Goal: Task Accomplishment & Management: Use online tool/utility

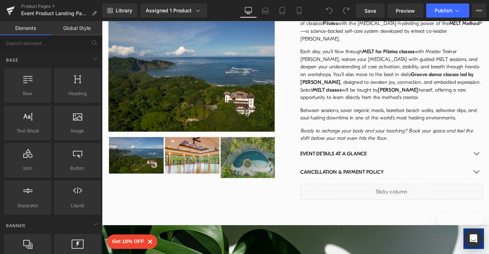
scroll to position [840, 0]
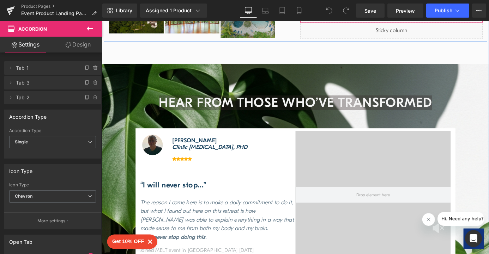
scroll to position [646, 0]
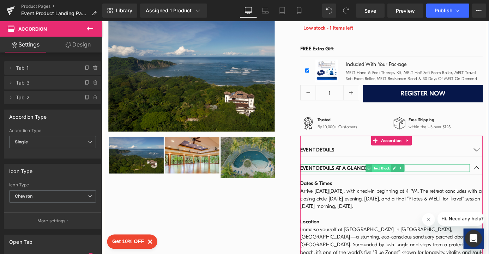
click at [404, 179] on span "Text Block" at bounding box center [410, 183] width 21 height 8
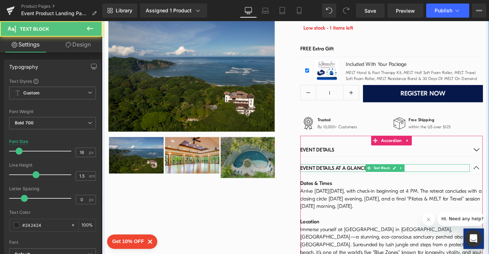
click at [365, 179] on p "Event Details at a Glance" at bounding box center [413, 183] width 187 height 8
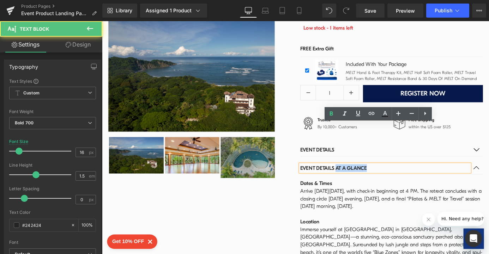
drag, startPoint x: 395, startPoint y: 140, endPoint x: 359, endPoint y: 141, distance: 36.0
click at [359, 179] on p "Event Details at a Glance" at bounding box center [413, 183] width 187 height 8
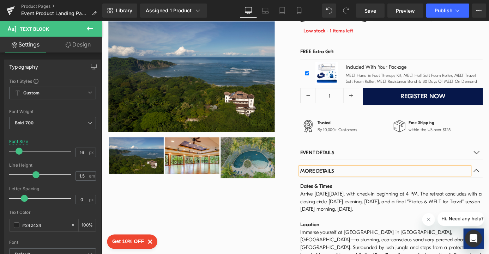
scroll to position [627, 0]
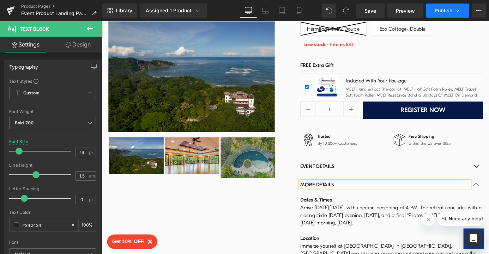
click at [440, 8] on span "Publish" at bounding box center [443, 11] width 18 height 6
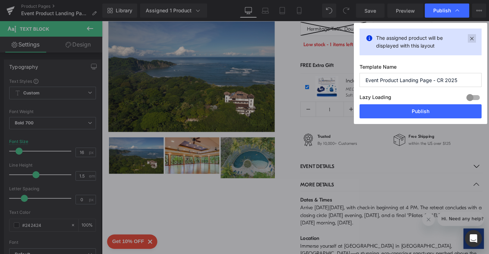
click at [0, 0] on icon at bounding box center [0, 0] width 0 height 0
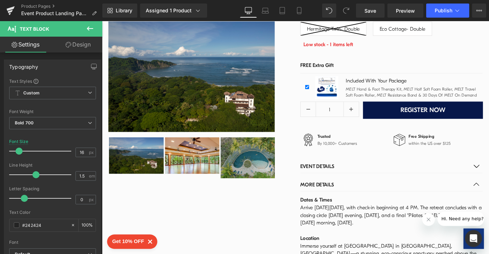
click at [372, 12] on span "Save" at bounding box center [370, 10] width 12 height 7
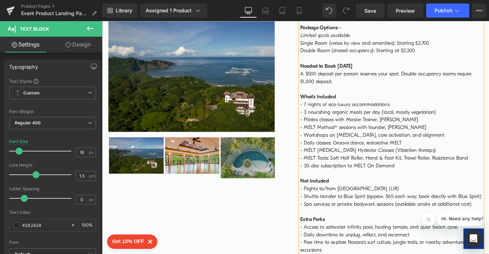
scroll to position [916, 0]
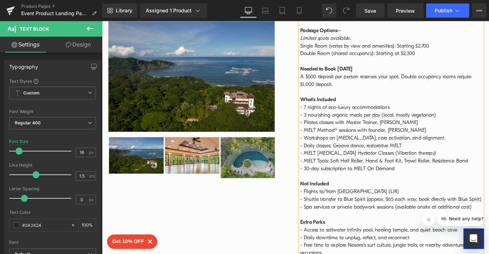
drag, startPoint x: 439, startPoint y: 164, endPoint x: 359, endPoint y: 164, distance: 80.4
click at [359, 164] on td "Dates & Times Arrive [DATE][DATE], with check-in beginning at 4 PM. The retreat…" at bounding box center [420, 108] width 201 height 364
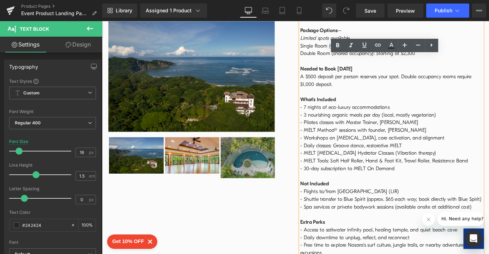
copy td "[GEOGRAPHIC_DATA] (LIR)"
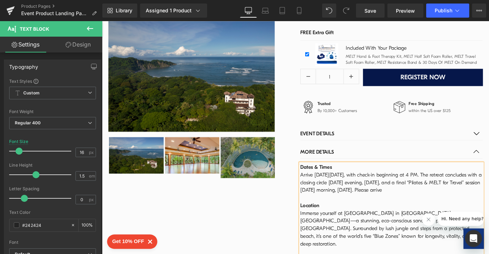
scroll to position [668, 0]
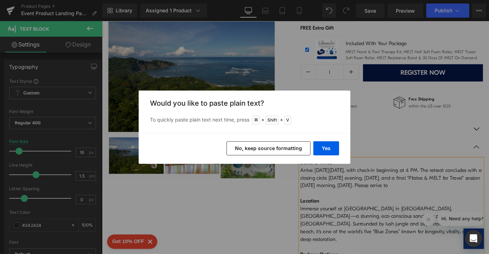
click at [0, 0] on button "No, keep source formatting" at bounding box center [0, 0] width 0 height 0
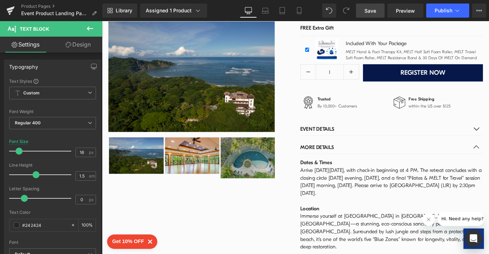
click at [367, 12] on span "Save" at bounding box center [370, 10] width 12 height 7
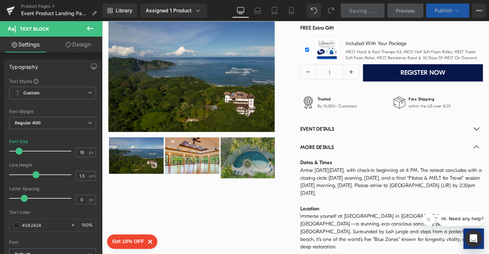
click at [439, 11] on span "Publish" at bounding box center [443, 11] width 18 height 6
click at [438, 11] on span "Publish" at bounding box center [443, 11] width 18 height 6
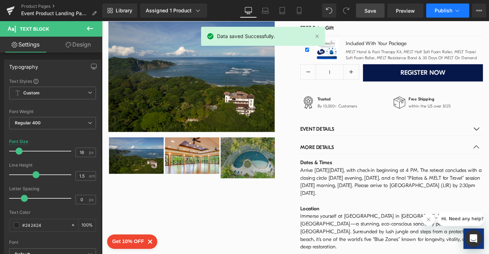
click at [441, 11] on span "Publish" at bounding box center [443, 11] width 18 height 6
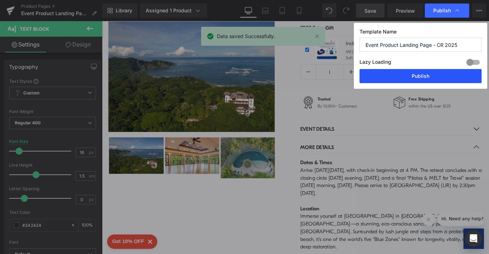
click at [0, 0] on button "Publish" at bounding box center [0, 0] width 0 height 0
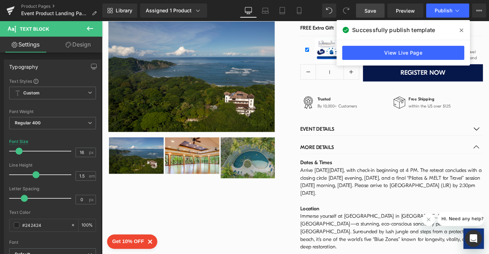
click at [0, 0] on icon at bounding box center [0, 0] width 0 height 0
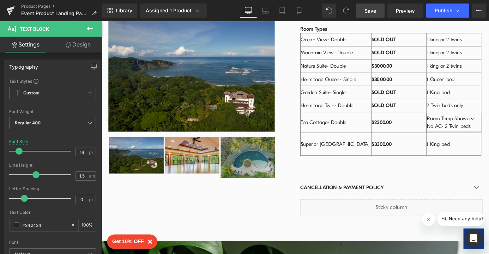
scroll to position [1199, 0]
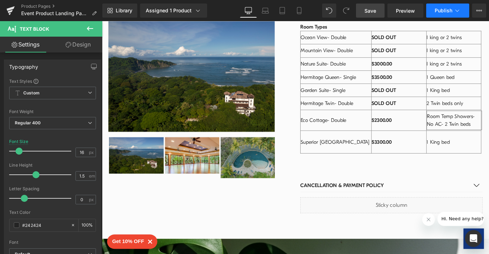
click at [438, 11] on span "Publish" at bounding box center [443, 11] width 18 height 6
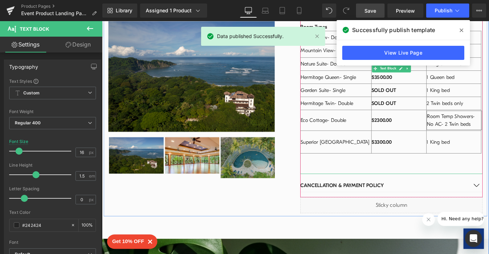
click at [421, 142] on td "$3300.00" at bounding box center [429, 154] width 61 height 25
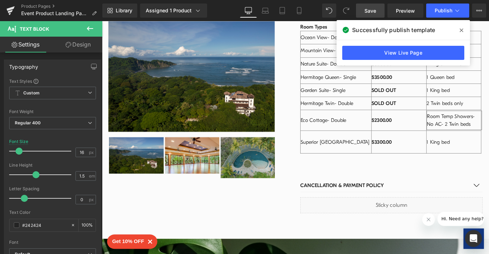
click at [461, 29] on icon at bounding box center [461, 30] width 4 height 6
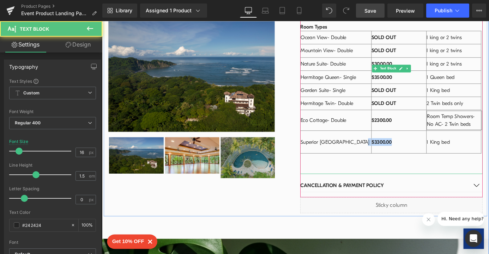
drag, startPoint x: 423, startPoint y: 100, endPoint x: 395, endPoint y: 100, distance: 27.9
click at [395, 142] on tr "Superior [GEOGRAPHIC_DATA] $3300.00 1 King bed" at bounding box center [420, 154] width 199 height 25
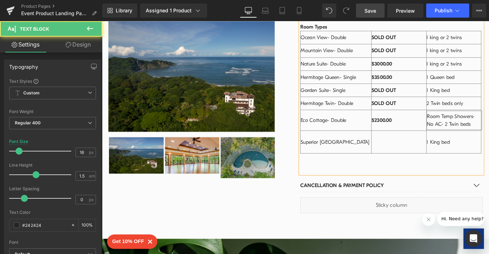
click at [408, 142] on td at bounding box center [429, 154] width 61 height 25
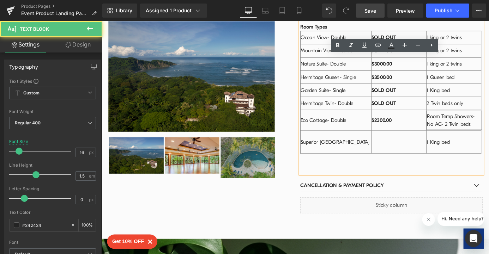
click at [427, 104] on td "SOLD OUT" at bounding box center [429, 111] width 61 height 14
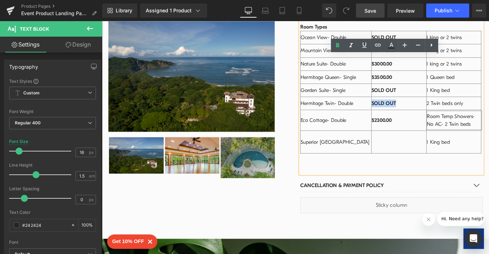
drag, startPoint x: 427, startPoint y: 59, endPoint x: 397, endPoint y: 60, distance: 30.3
click at [399, 104] on td "SOLD OUT" at bounding box center [429, 111] width 61 height 14
copy strong "SOLD OUT"
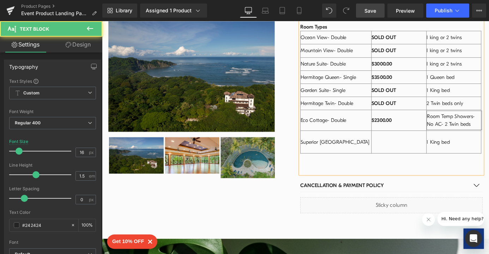
click at [399, 142] on td at bounding box center [429, 154] width 61 height 25
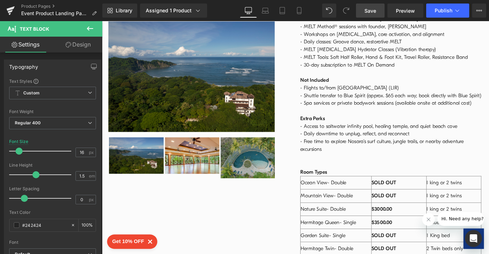
scroll to position [1141, 0]
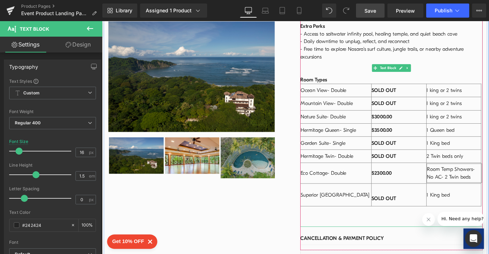
click at [422, 178] on td "$2300.00" at bounding box center [429, 189] width 61 height 23
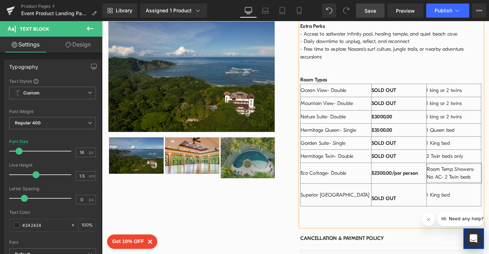
click at [425, 120] on td "$3000.00" at bounding box center [429, 127] width 61 height 14
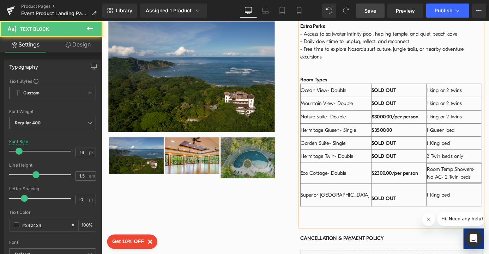
click at [430, 200] on td "SOLD OUT" at bounding box center [429, 212] width 61 height 25
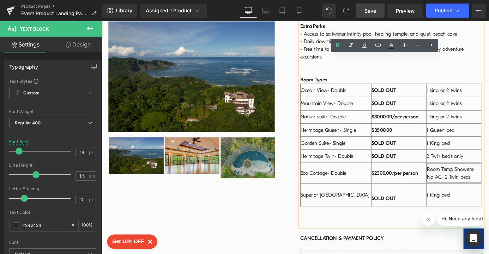
click at [399, 200] on td "SOLD OUT" at bounding box center [429, 212] width 61 height 25
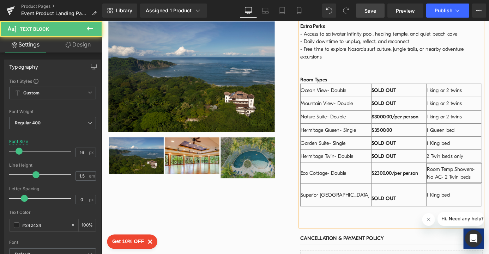
click at [399, 214] on span "SOLD OUT" at bounding box center [412, 217] width 27 height 6
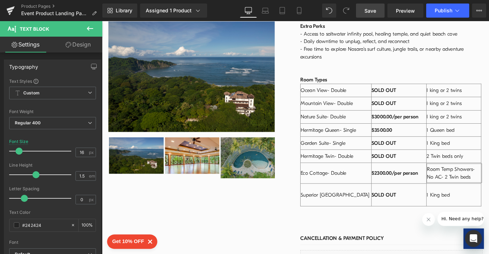
click at [368, 13] on span "Save" at bounding box center [370, 10] width 12 height 7
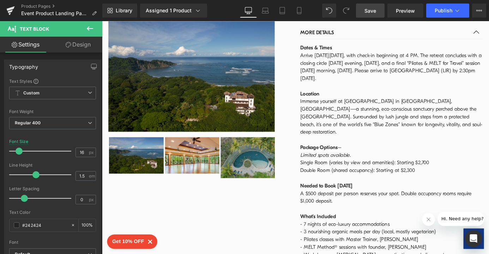
scroll to position [793, 0]
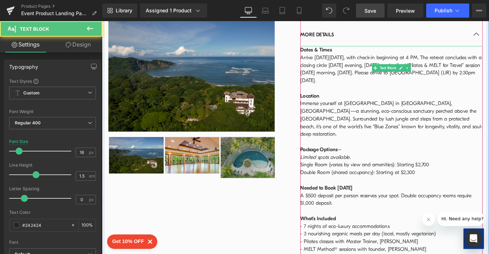
click at [380, 117] on td "Dates & Times Arrive [DATE][DATE], with check-in beginning at 4 PM. The retreat…" at bounding box center [420, 235] width 201 height 372
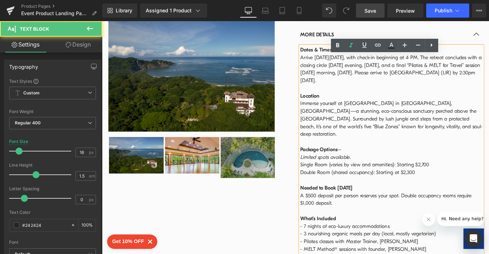
click at [377, 120] on td "Dates & Times Arrive [DATE][DATE], with check-in beginning at 4 PM. The retreat…" at bounding box center [420, 235] width 201 height 372
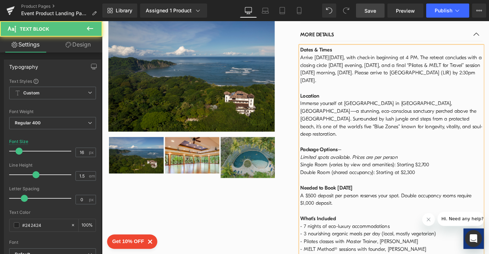
click at [409, 168] on span "Limited spots available. Prices are per person" at bounding box center [373, 171] width 107 height 6
drag, startPoint x: 390, startPoint y: 118, endPoint x: 376, endPoint y: 119, distance: 13.4
click at [376, 168] on span "Limited spots available. Prices are per-person" at bounding box center [374, 171] width 108 height 6
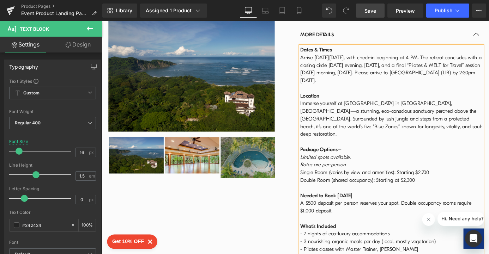
click at [380, 120] on td "Dates & Times Arrive [DATE][DATE], with check-in beginning at 4 PM. The retreat…" at bounding box center [420, 239] width 201 height 381
click at [374, 127] on td "Dates & Times Arrive [DATE][DATE], with check-in beginning at 4 PM. The retreat…" at bounding box center [420, 239] width 201 height 381
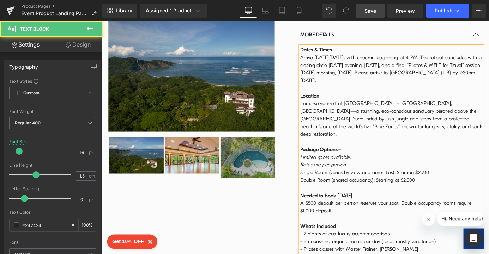
drag, startPoint x: 374, startPoint y: 127, endPoint x: 428, endPoint y: 77, distance: 73.4
click at [428, 77] on td "Dates & Times Arrive [DATE][DATE], with check-in beginning at 4 PM. The retreat…" at bounding box center [420, 239] width 201 height 381
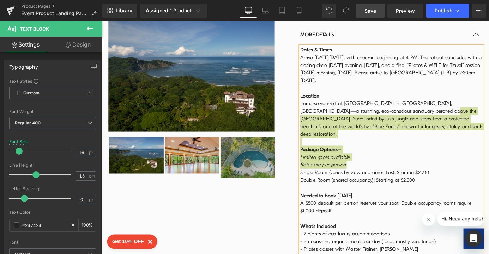
click at [368, 9] on span "Save" at bounding box center [370, 10] width 12 height 7
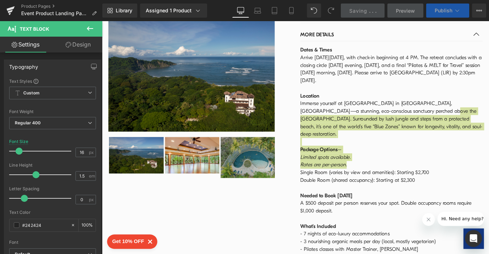
click at [440, 10] on span "Publish" at bounding box center [443, 11] width 18 height 6
click at [439, 11] on span "Publish" at bounding box center [443, 11] width 18 height 6
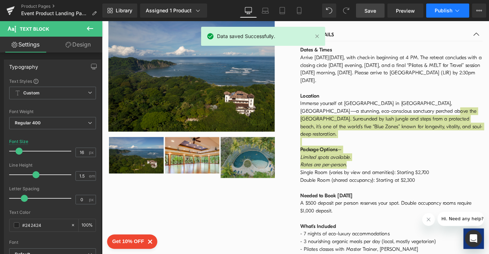
click at [439, 11] on span "Publish" at bounding box center [443, 11] width 18 height 6
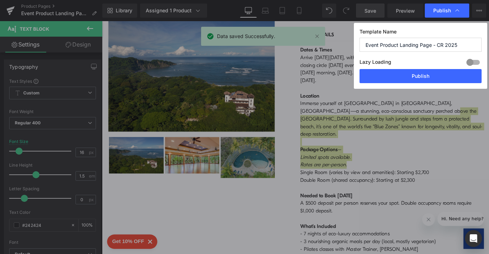
click at [439, 11] on span "Publish" at bounding box center [442, 10] width 18 height 6
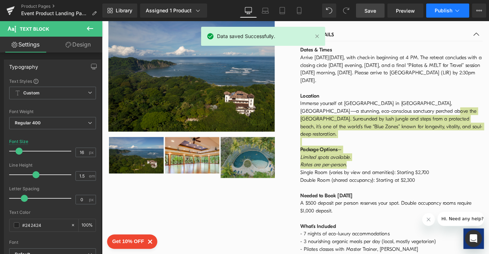
click at [445, 9] on span "Publish" at bounding box center [443, 11] width 18 height 6
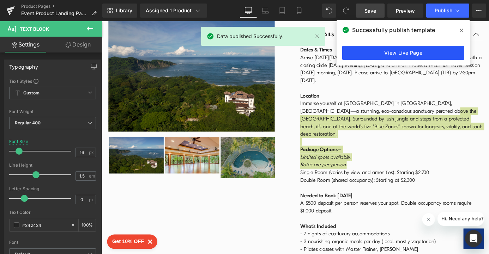
click at [392, 53] on link "View Live Page" at bounding box center [403, 53] width 122 height 14
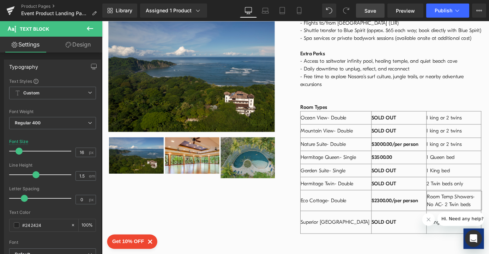
scroll to position [1136, 0]
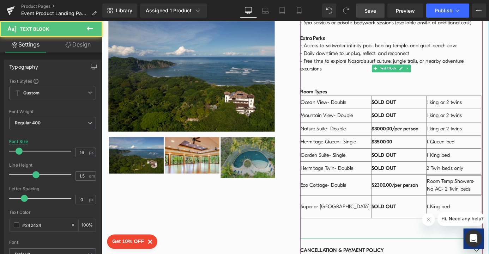
click at [382, 213] on td "Superior [GEOGRAPHIC_DATA]" at bounding box center [360, 225] width 78 height 25
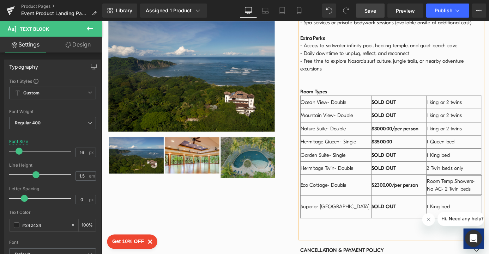
click at [326, 213] on td "Superior [GEOGRAPHIC_DATA]" at bounding box center [360, 225] width 78 height 25
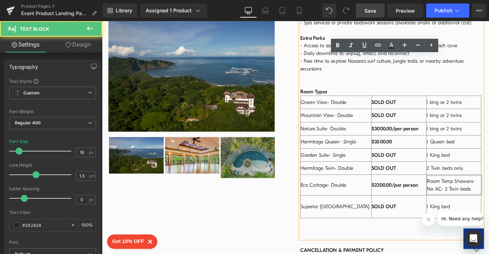
click at [394, 213] on td "Superior [GEOGRAPHIC_DATA]" at bounding box center [360, 225] width 78 height 25
click at [474, 213] on td "1 King bed" at bounding box center [490, 225] width 60 height 25
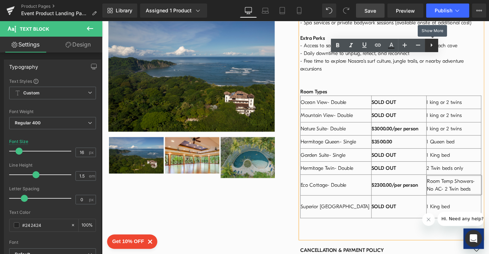
click at [0, 0] on icon at bounding box center [0, 0] width 0 height 0
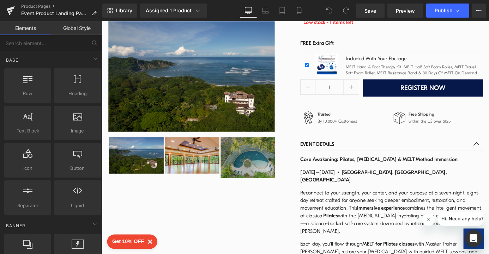
scroll to position [647, 0]
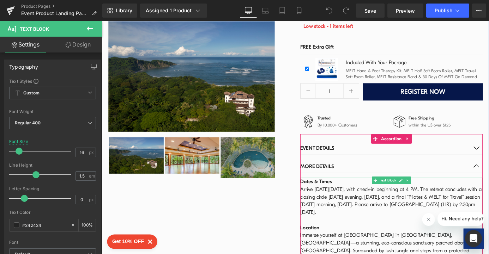
drag, startPoint x: 491, startPoint y: 179, endPoint x: 500, endPoint y: 188, distance: 12.2
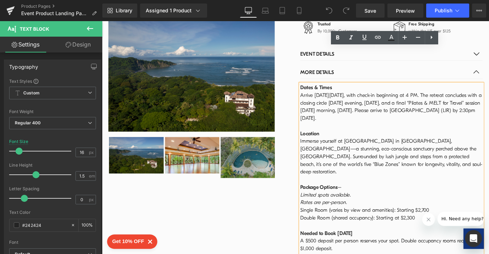
scroll to position [774, 0]
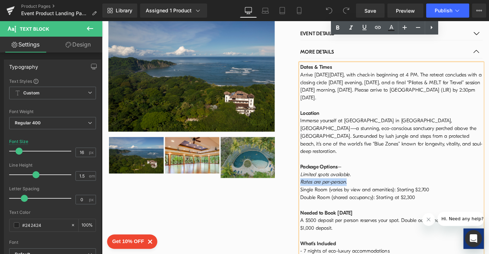
drag, startPoint x: 372, startPoint y: 143, endPoint x: 319, endPoint y: 145, distance: 52.9
click at [320, 145] on td "Dates & Times Arrive [DATE][DATE], with check-in beginning at 4 PM. The retreat…" at bounding box center [420, 258] width 201 height 381
copy span "Rates are per-person."
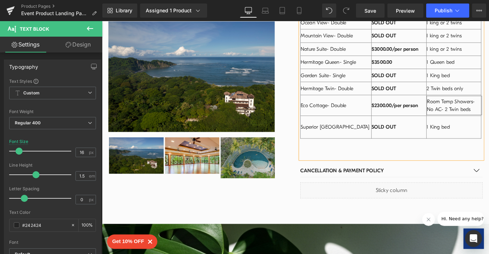
scroll to position [1249, 0]
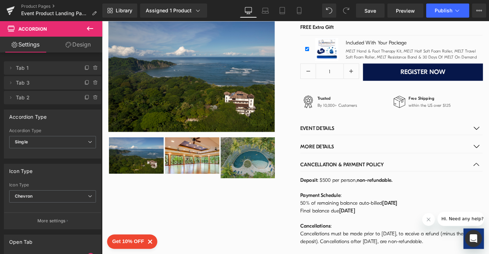
scroll to position [697, 0]
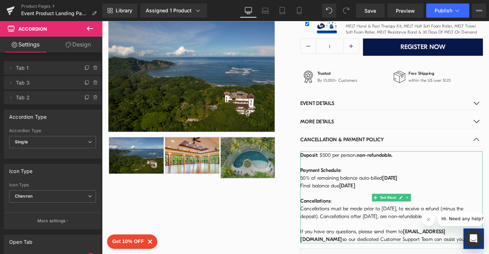
click at [469, 224] on div "Cancellations must be made prior to [DATE], to receive a refund (minus the depo…" at bounding box center [420, 232] width 201 height 17
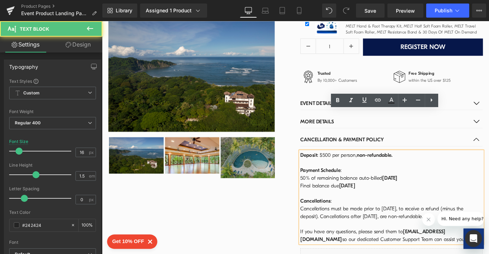
click at [411, 198] on div "Final balance due August 18, 2025" at bounding box center [420, 202] width 201 height 8
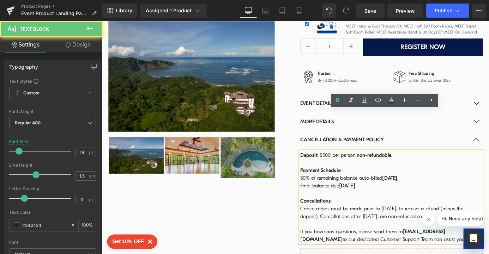
click at [449, 190] on div "50% of remaining balance auto-billed June 16, 2025" at bounding box center [420, 194] width 201 height 8
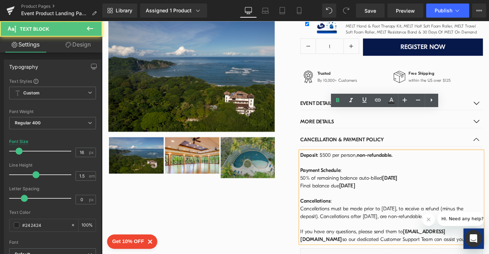
click at [374, 182] on div "Payment Schedule :" at bounding box center [420, 186] width 201 height 8
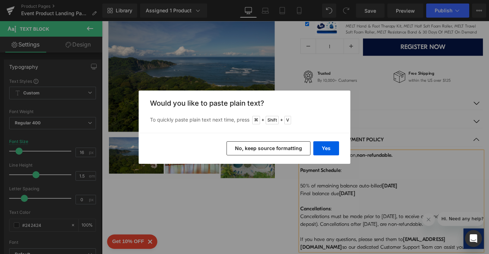
click at [279, 149] on button "No, keep source formatting" at bounding box center [268, 148] width 84 height 14
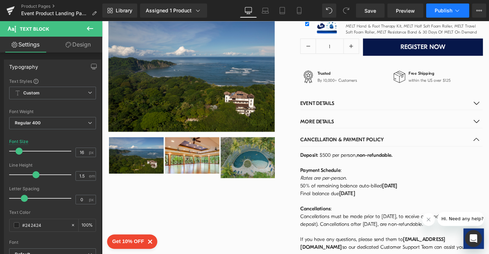
click at [437, 12] on span "Publish" at bounding box center [443, 11] width 18 height 6
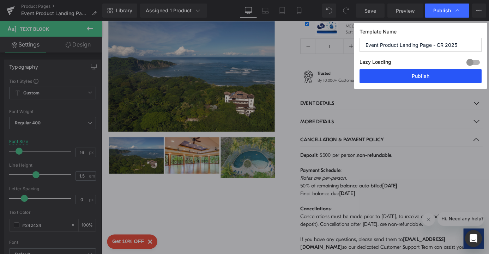
click at [419, 75] on button "Publish" at bounding box center [420, 76] width 122 height 14
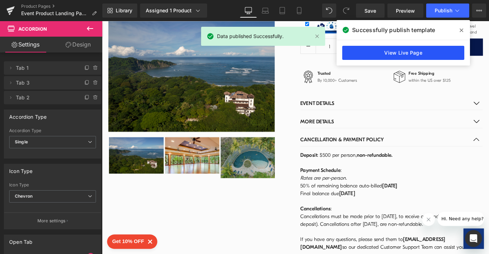
click at [409, 55] on link "View Live Page" at bounding box center [403, 53] width 122 height 14
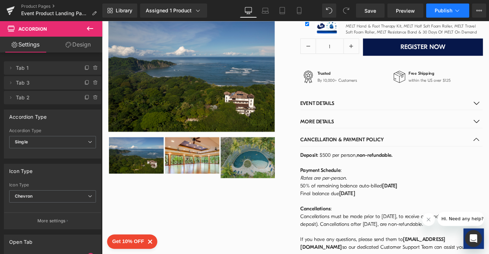
click at [441, 8] on span "Publish" at bounding box center [443, 11] width 18 height 6
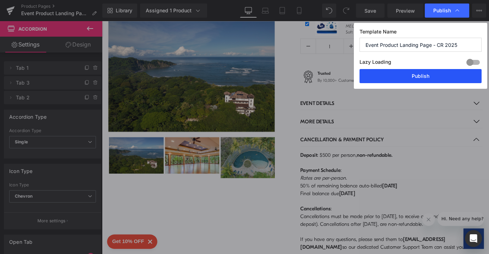
drag, startPoint x: 417, startPoint y: 75, endPoint x: 275, endPoint y: 115, distance: 147.7
click at [417, 75] on button "Publish" at bounding box center [420, 76] width 122 height 14
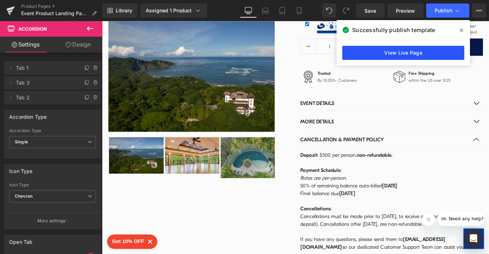
click at [396, 54] on link "View Live Page" at bounding box center [403, 53] width 122 height 14
